Goal: Find specific page/section: Find specific page/section

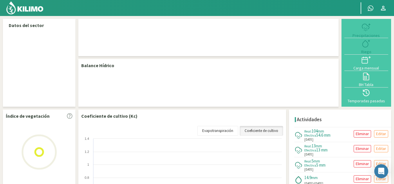
select select "2: Object"
